Goal: Book appointment/travel/reservation

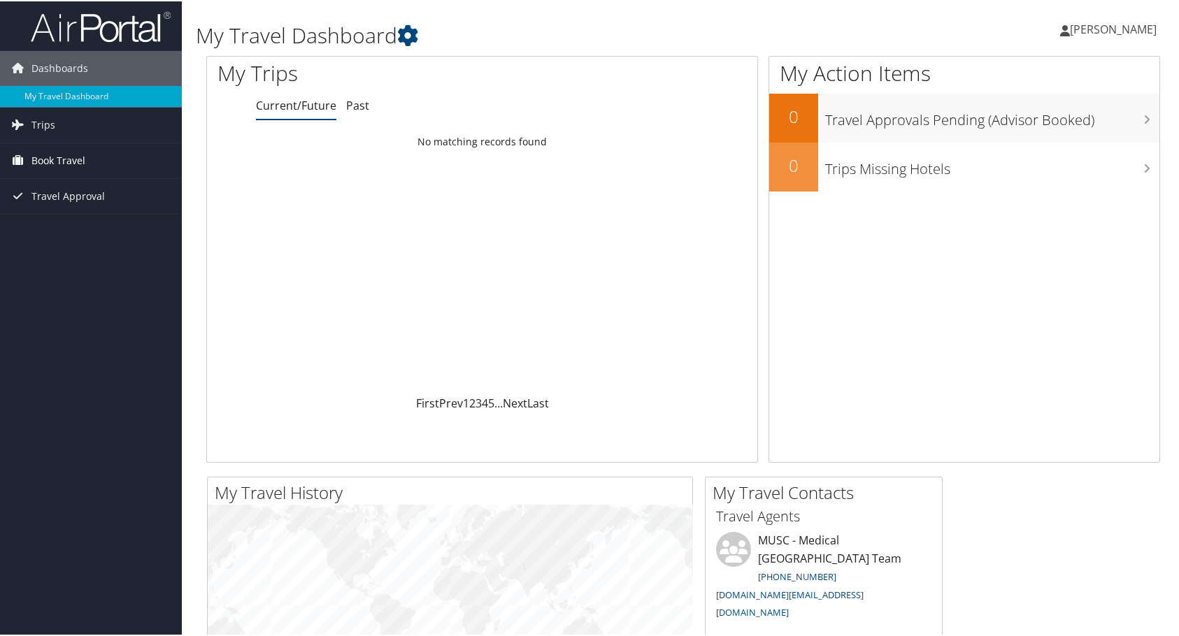
click at [48, 155] on span "Book Travel" at bounding box center [58, 159] width 54 height 35
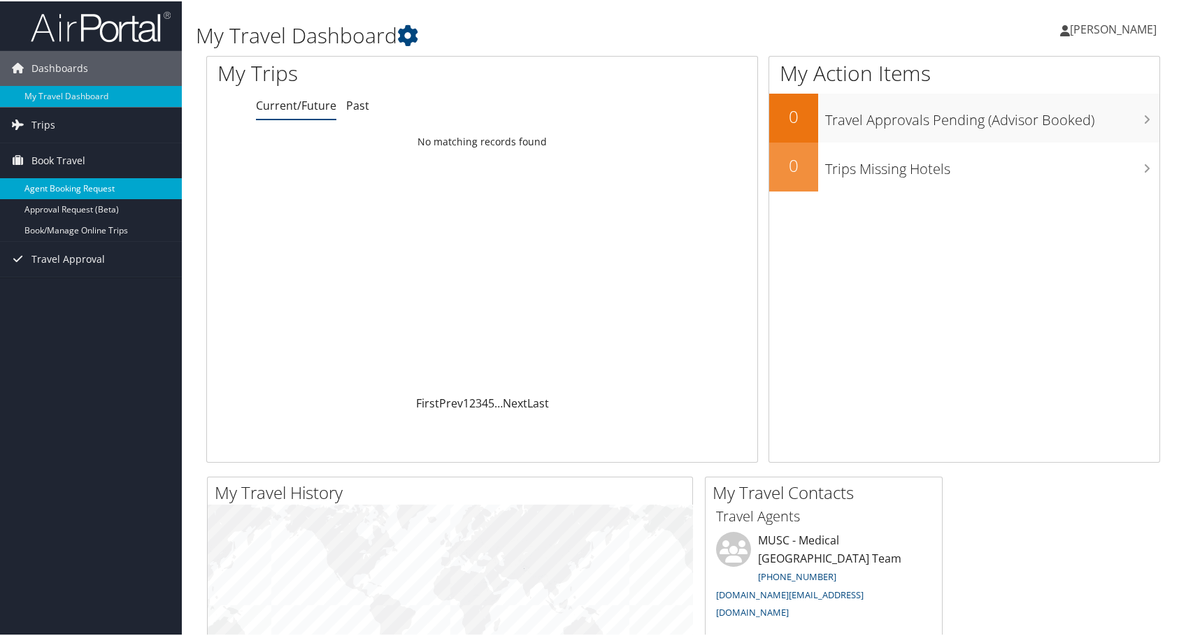
click at [80, 183] on link "Agent Booking Request" at bounding box center [91, 187] width 182 height 21
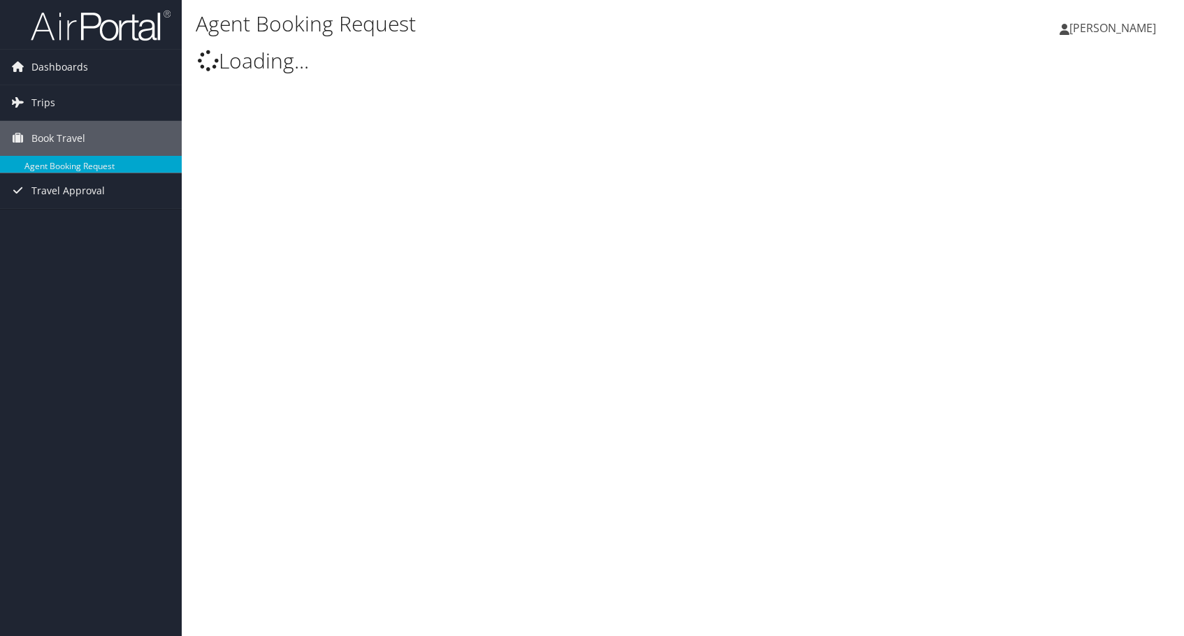
type input "Michelle Cohen"
select select "university.travel@cbtravel.com"
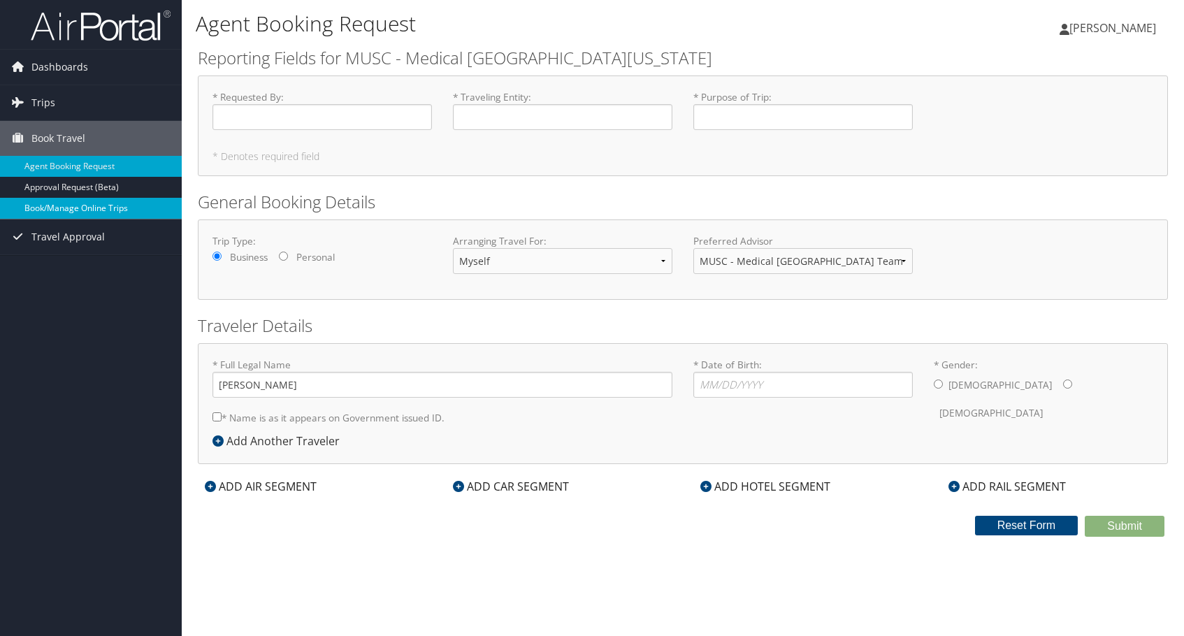
click at [64, 213] on link "Book/Manage Online Trips" at bounding box center [91, 208] width 182 height 21
